Goal: Transaction & Acquisition: Purchase product/service

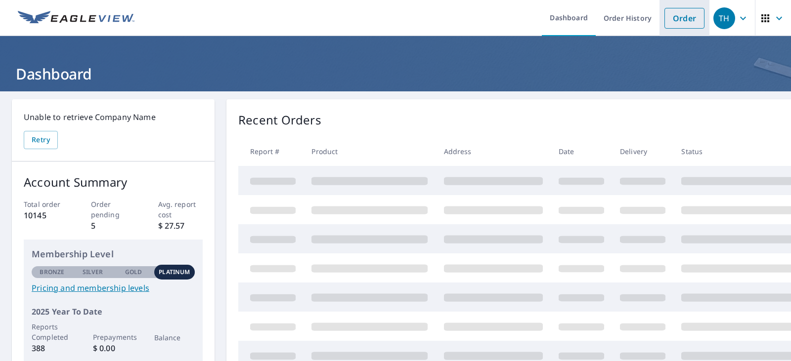
click at [680, 19] on link "Order" at bounding box center [684, 18] width 40 height 21
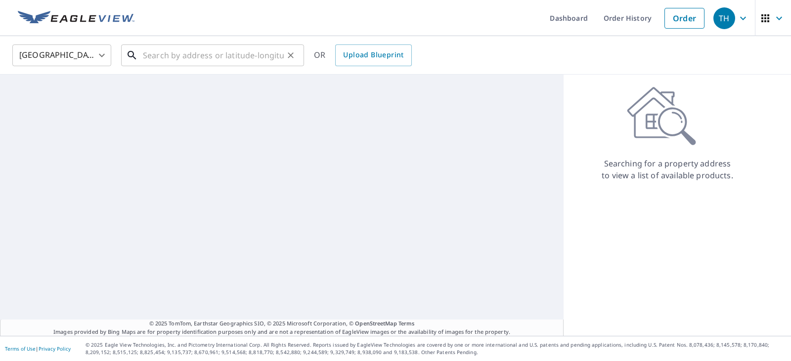
click at [191, 50] on input "text" at bounding box center [213, 56] width 141 height 28
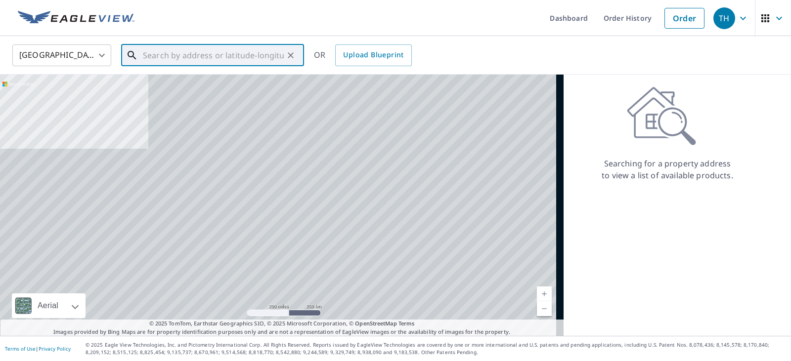
paste input "[STREET_ADDRESS][PERSON_NAME]"
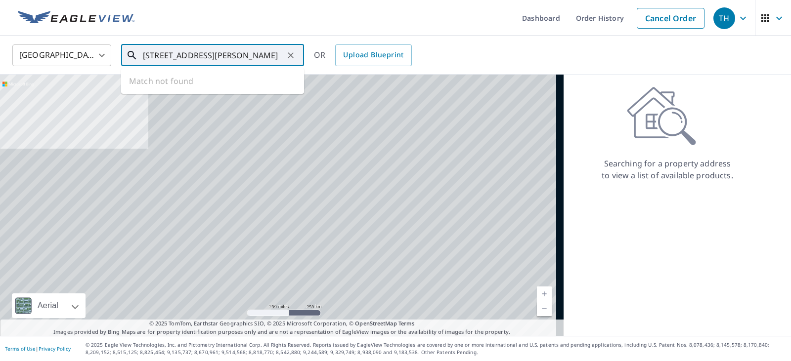
scroll to position [0, 10]
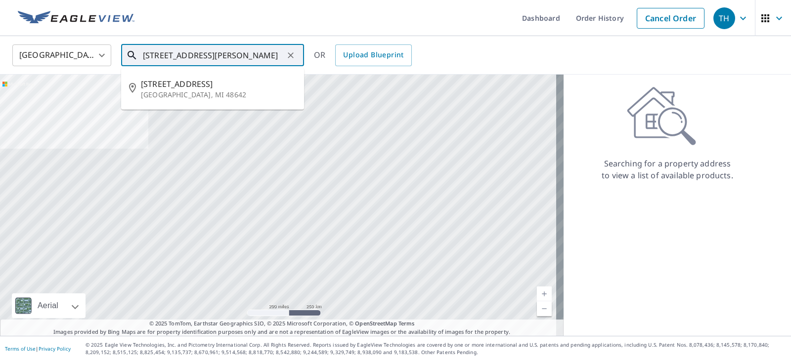
type input "[STREET_ADDRESS][PERSON_NAME]"
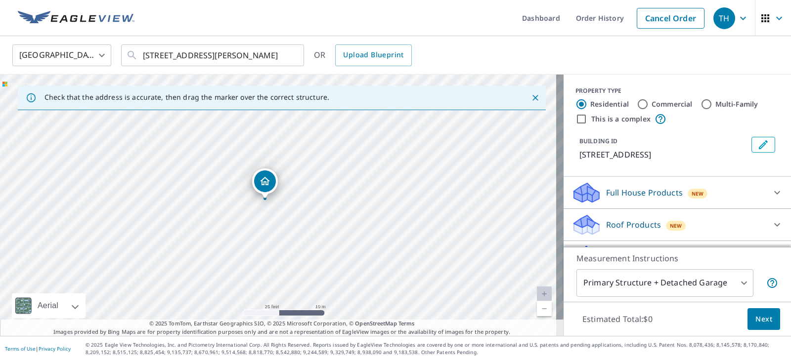
drag, startPoint x: 256, startPoint y: 188, endPoint x: 265, endPoint y: 181, distance: 11.4
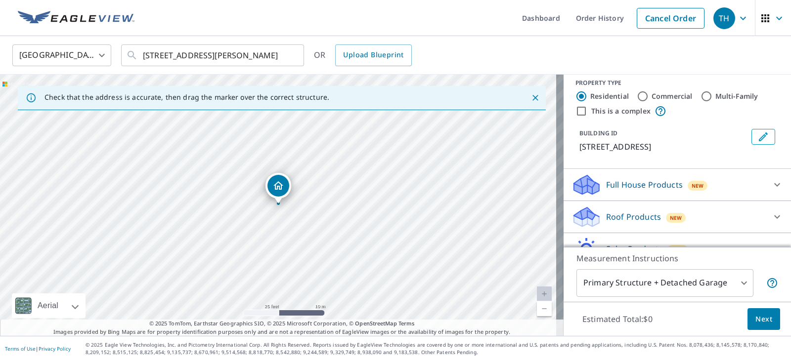
scroll to position [58, 0]
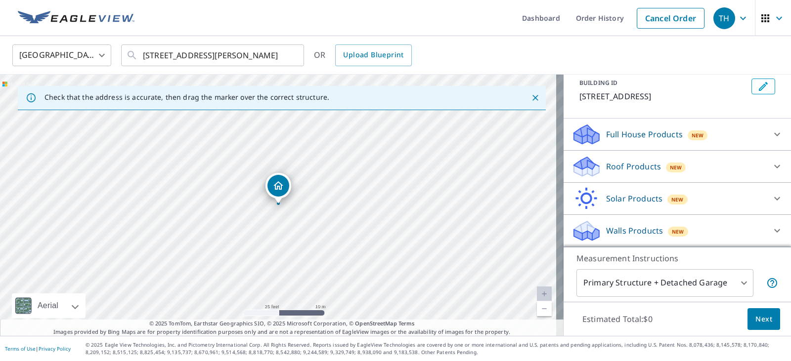
click at [771, 231] on icon at bounding box center [777, 231] width 12 height 12
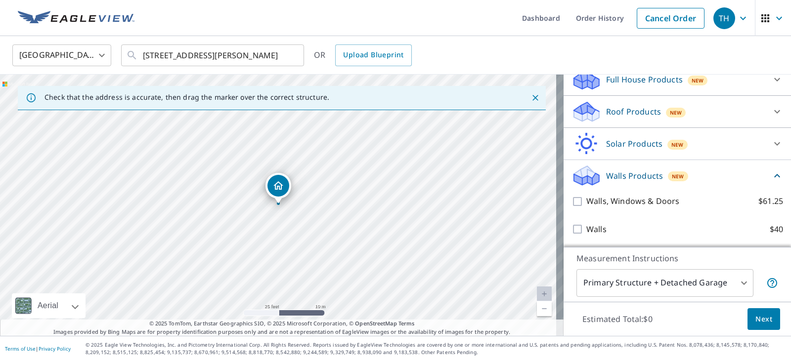
scroll to position [114, 0]
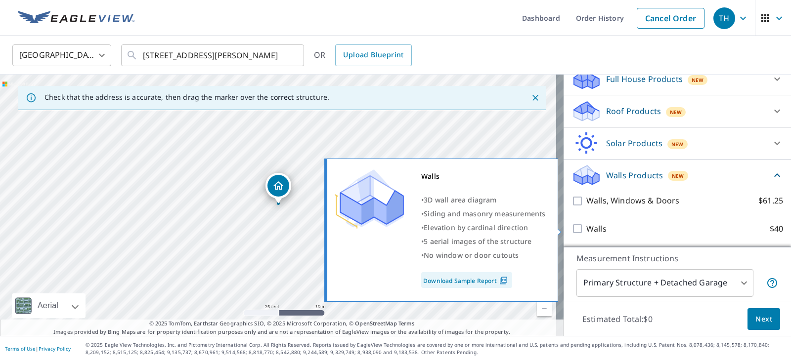
click at [571, 227] on input "Walls $40" at bounding box center [578, 229] width 15 height 12
checkbox input "true"
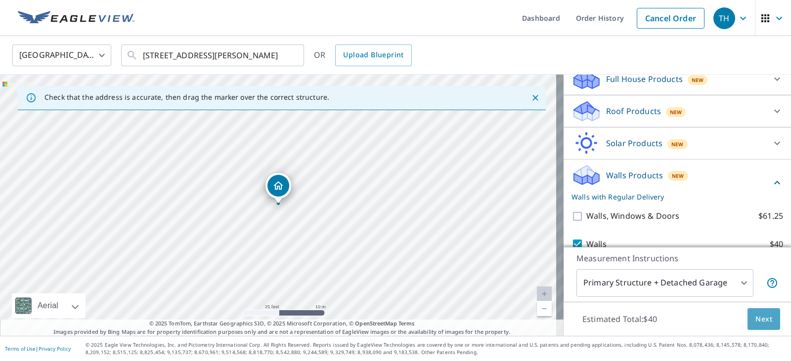
click at [756, 314] on span "Next" at bounding box center [763, 319] width 17 height 12
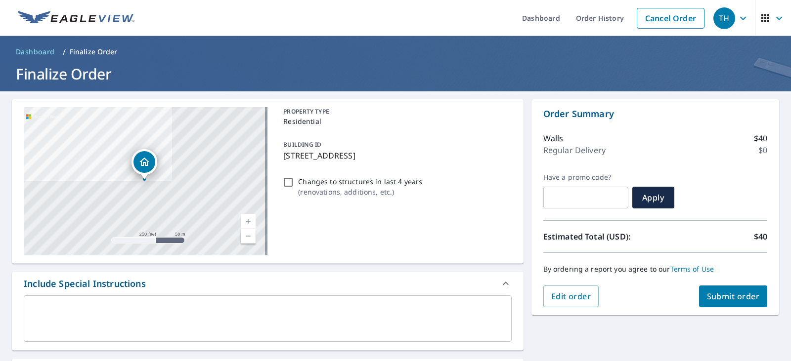
click at [91, 303] on div "x ​" at bounding box center [268, 318] width 488 height 46
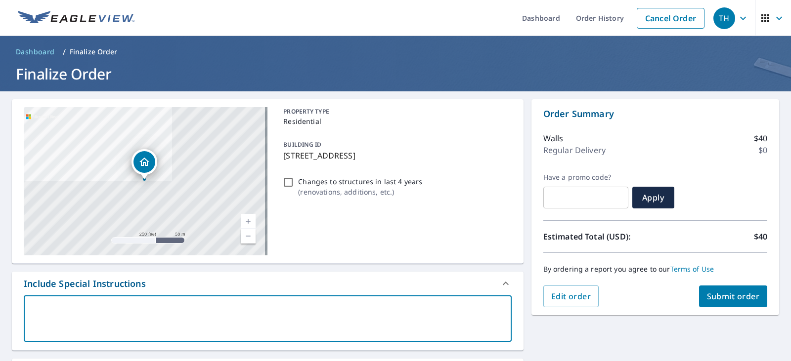
type textarea "P"
type textarea "x"
checkbox input "true"
type textarea "Pr"
type textarea "x"
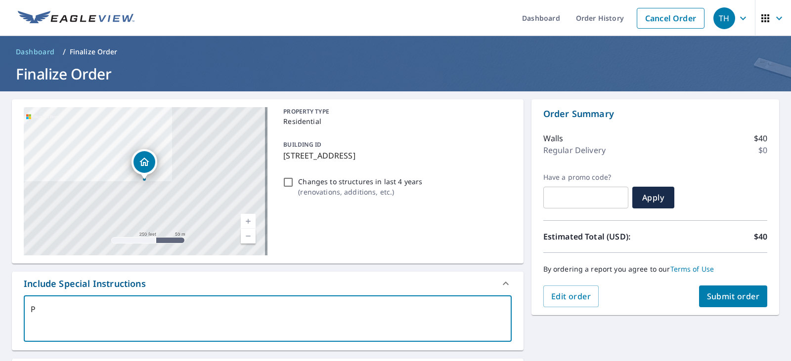
checkbox input "true"
type textarea "Pro"
type textarea "x"
checkbox input "true"
type textarea "Prop"
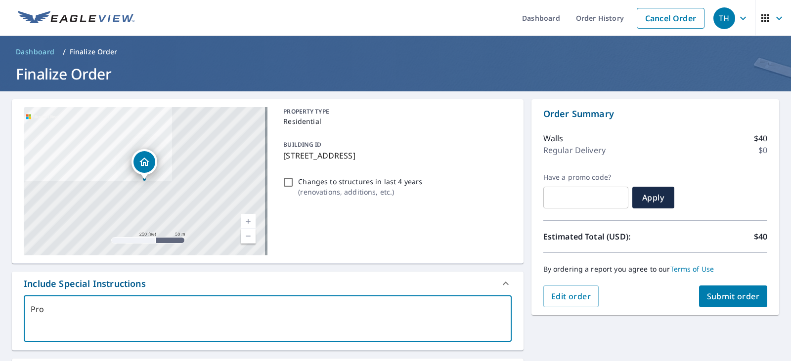
type textarea "x"
checkbox input "true"
type textarea "Props"
type textarea "x"
checkbox input "true"
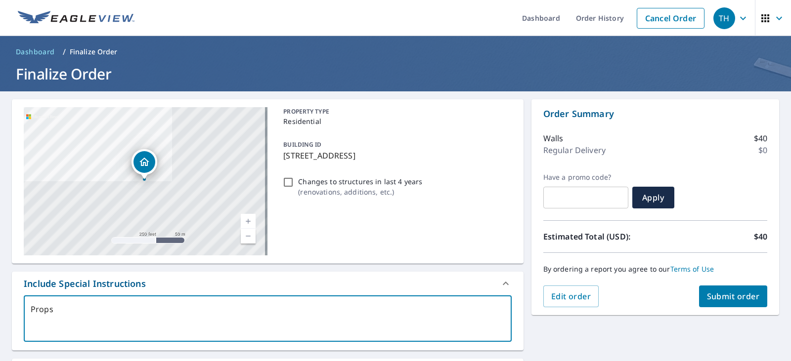
type textarea "Propse"
type textarea "x"
checkbox input "true"
type textarea "Propsec"
type textarea "x"
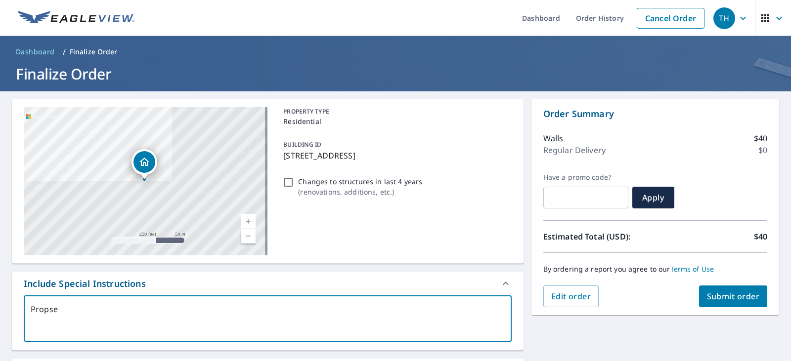
checkbox input "true"
type textarea "Propsect"
type textarea "x"
checkbox input "true"
type textarea "Propsect"
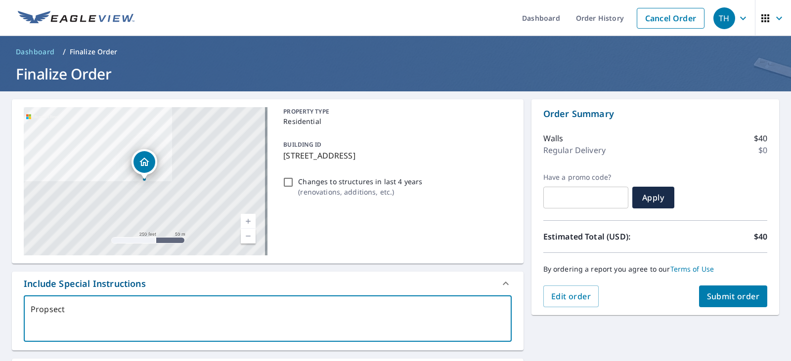
type textarea "x"
checkbox input "true"
type textarea "Propsect #"
type textarea "x"
checkbox input "true"
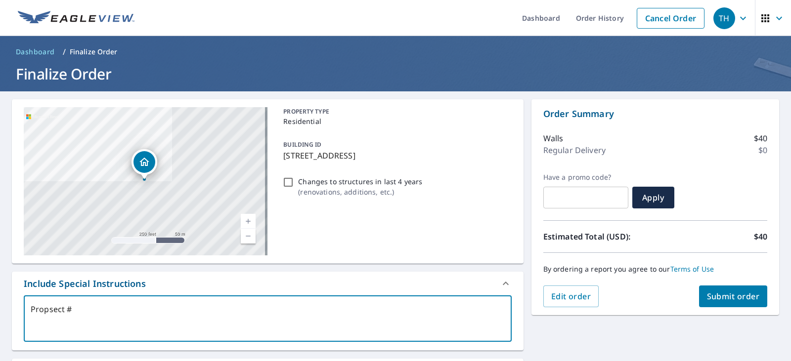
type textarea "Propsect #5"
type textarea "x"
checkbox input "true"
type textarea "Propsect #56"
type textarea "x"
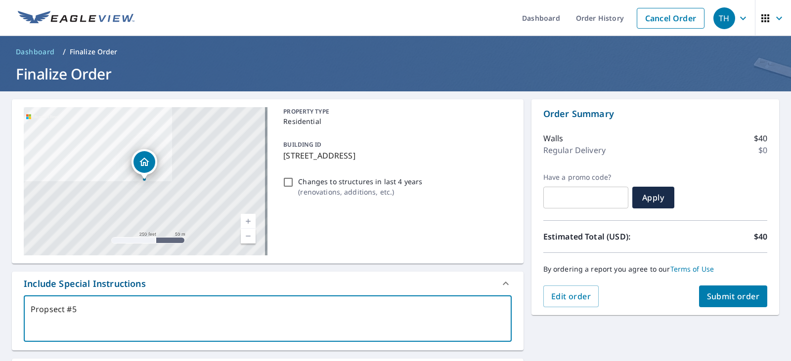
checkbox input "true"
type textarea "Propsect #569"
type textarea "x"
checkbox input "true"
type textarea "Propsect #5692"
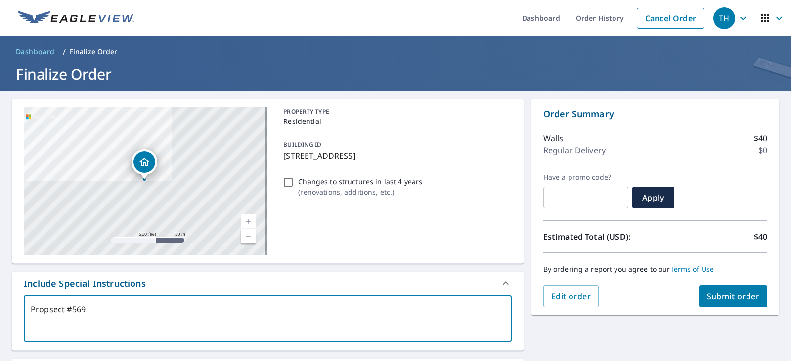
type textarea "x"
checkbox input "true"
type textarea "Propsect #56927"
type textarea "x"
checkbox input "true"
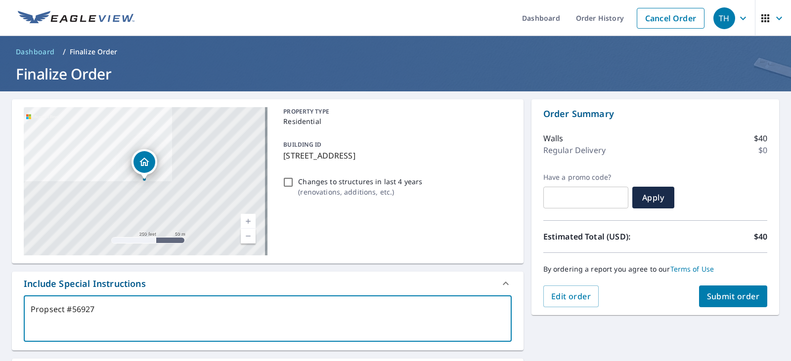
click at [50, 309] on textarea "Propsect #56927" at bounding box center [268, 319] width 474 height 28
type textarea "Prosect #56927"
type textarea "x"
checkbox input "true"
type textarea "Prospect #56927"
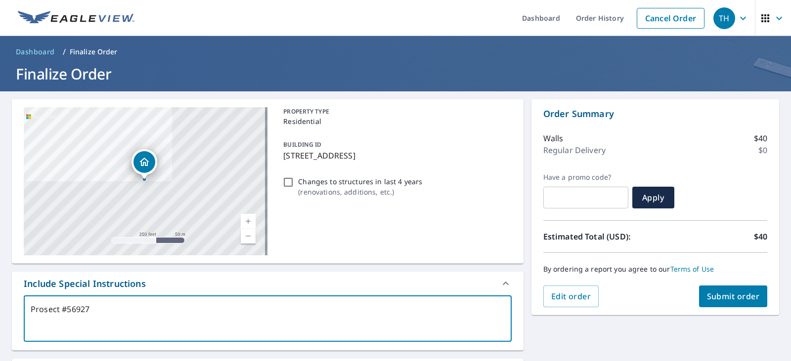
type textarea "x"
checkbox input "true"
type textarea "Prospect #56927"
click at [723, 294] on span "Submit order" at bounding box center [733, 296] width 53 height 11
type textarea "x"
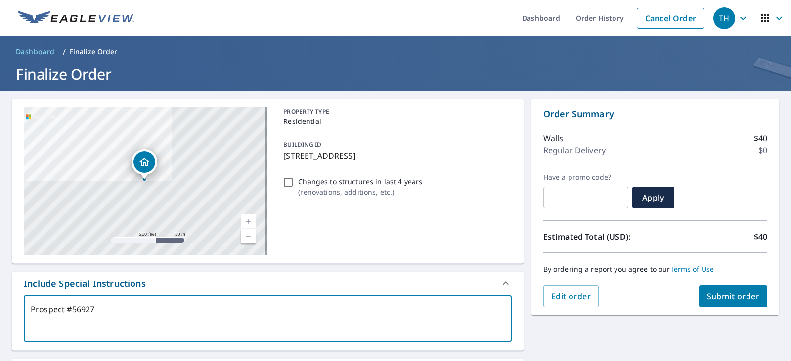
checkbox input "true"
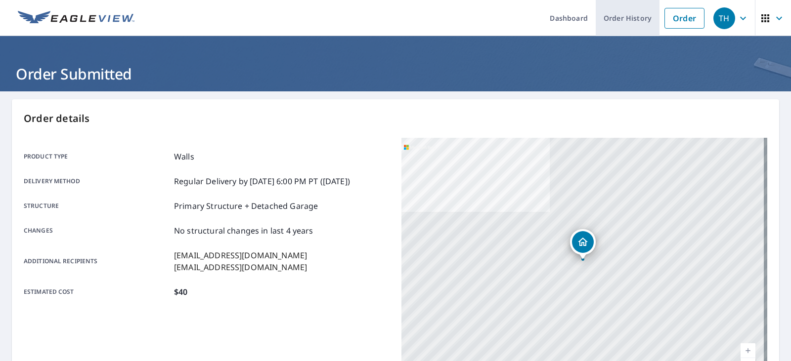
click at [623, 14] on link "Order History" at bounding box center [627, 18] width 64 height 36
